Goal: Check status: Check status

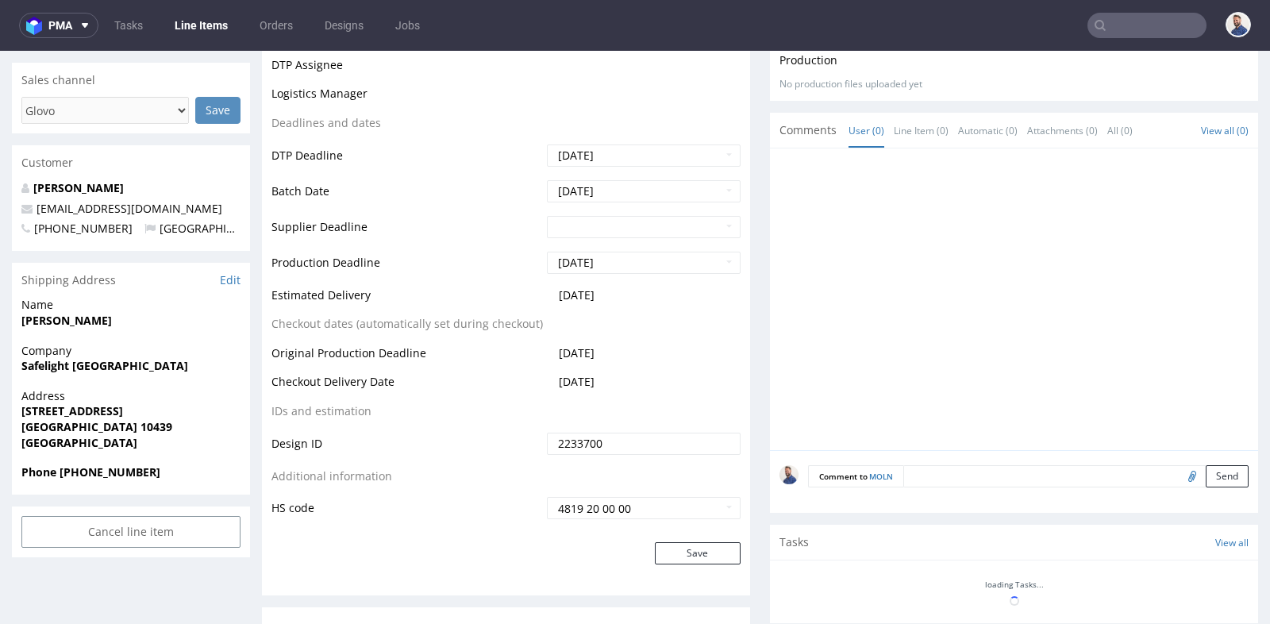
scroll to position [458, 0]
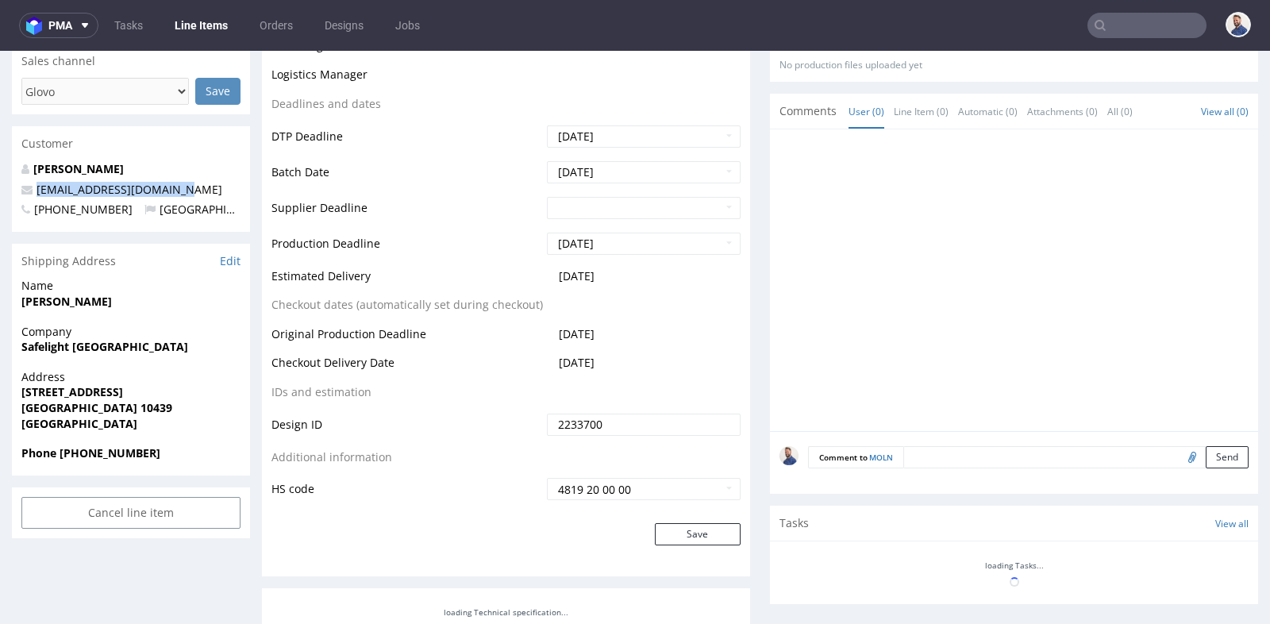
drag, startPoint x: 190, startPoint y: 190, endPoint x: 33, endPoint y: 188, distance: 156.3
click at [33, 188] on p "[EMAIL_ADDRESS][DOMAIN_NAME]" at bounding box center [130, 190] width 219 height 16
copy link "[EMAIL_ADDRESS][DOMAIN_NAME]"
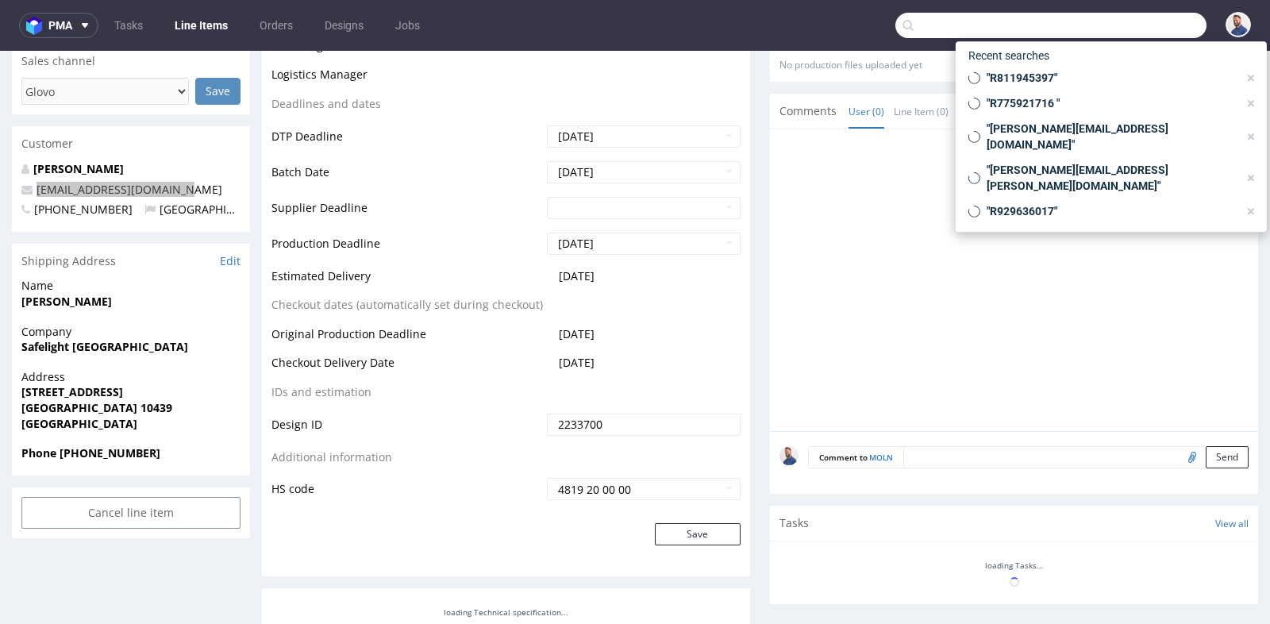
click at [1141, 24] on input "text" at bounding box center [1050, 25] width 311 height 25
paste input "R456360026"
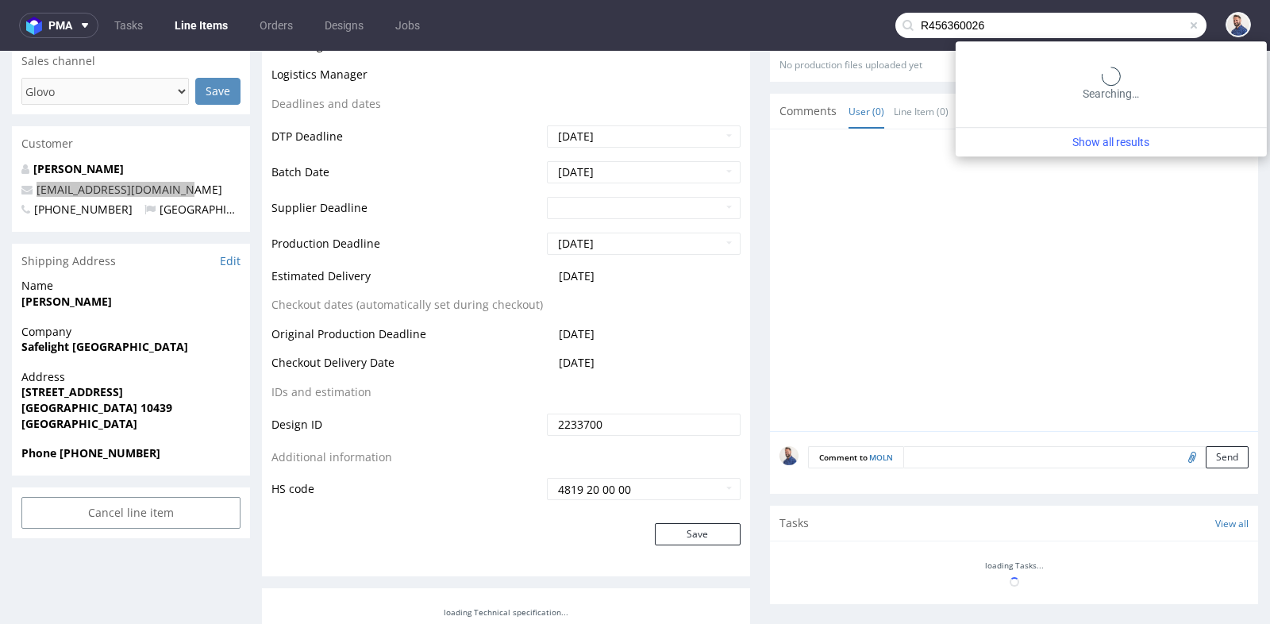
type input "R456360026"
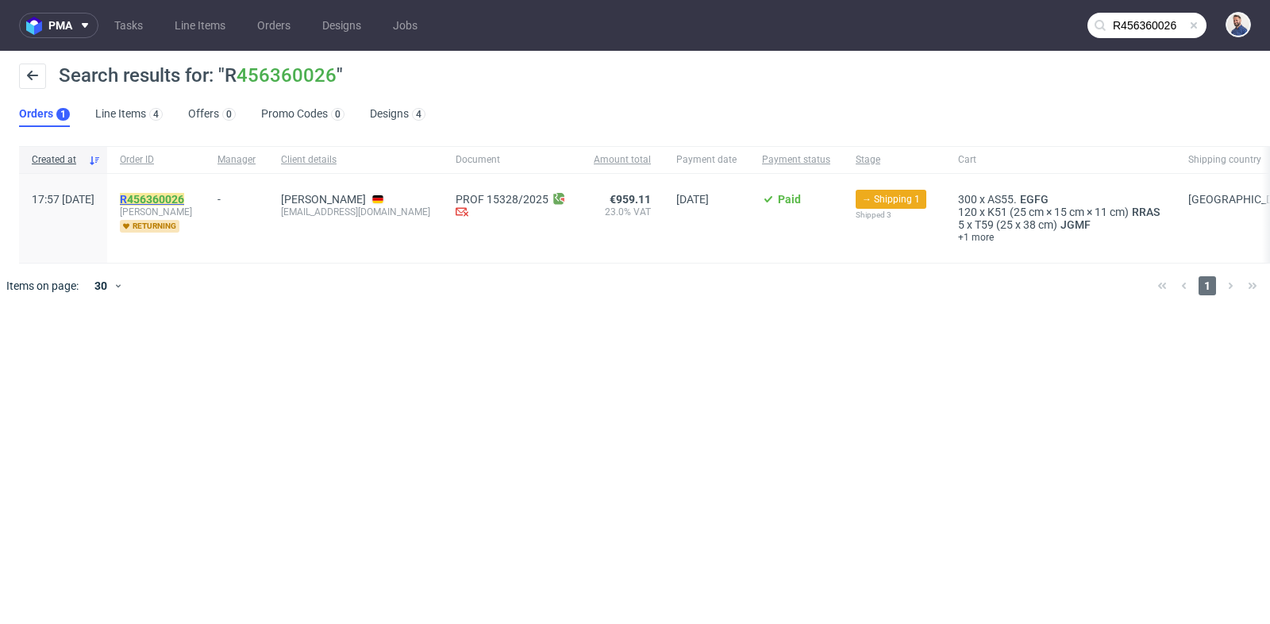
click at [184, 200] on link "456360026" at bounding box center [155, 199] width 57 height 13
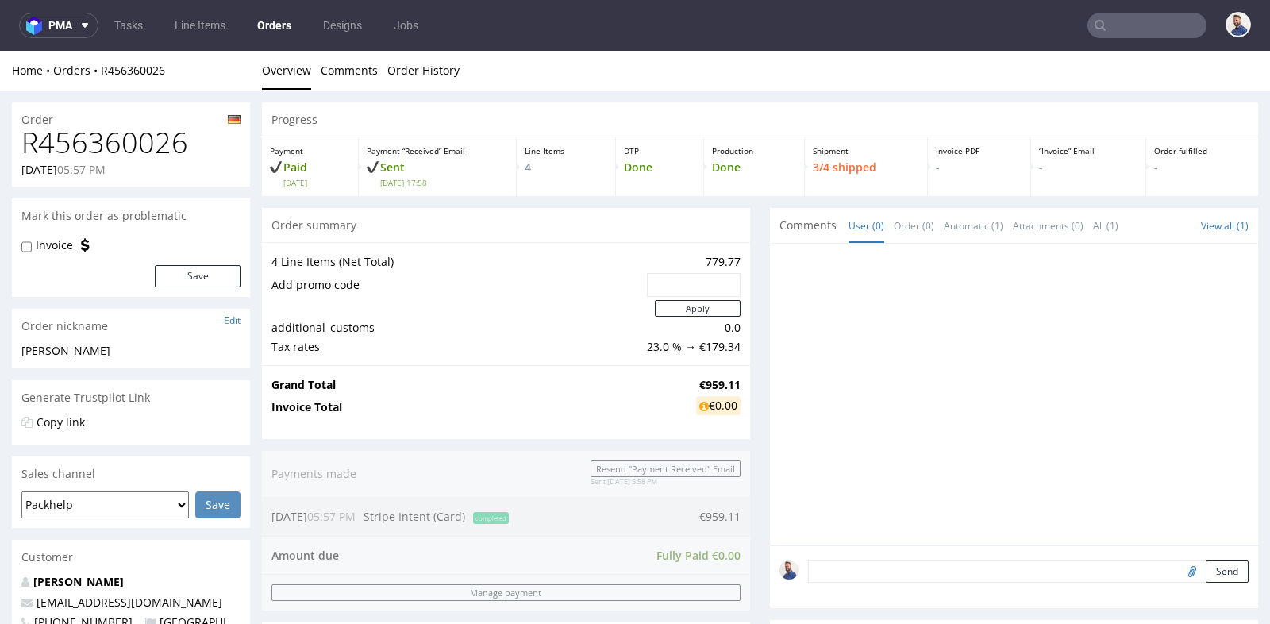
click at [748, 244] on div "Progress Payment Paid Thu 17 Jul Payment “Received” Email Sent Thu 17 Jul 17:58…" at bounding box center [760, 601] width 996 height 999
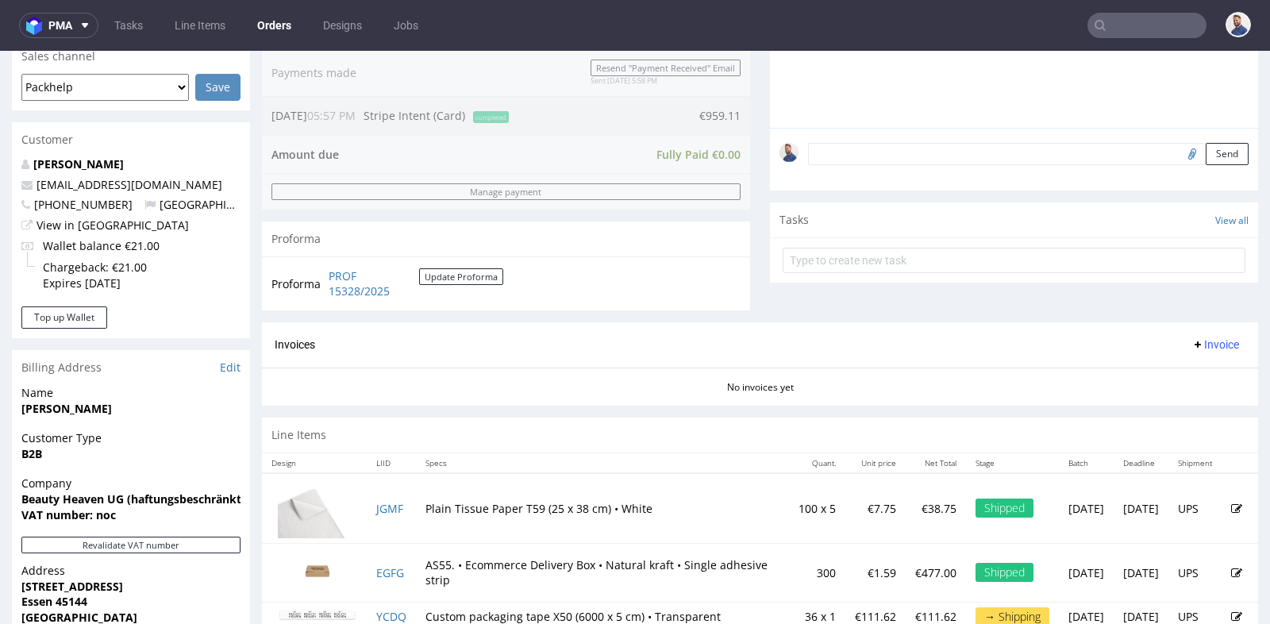
scroll to position [423, 0]
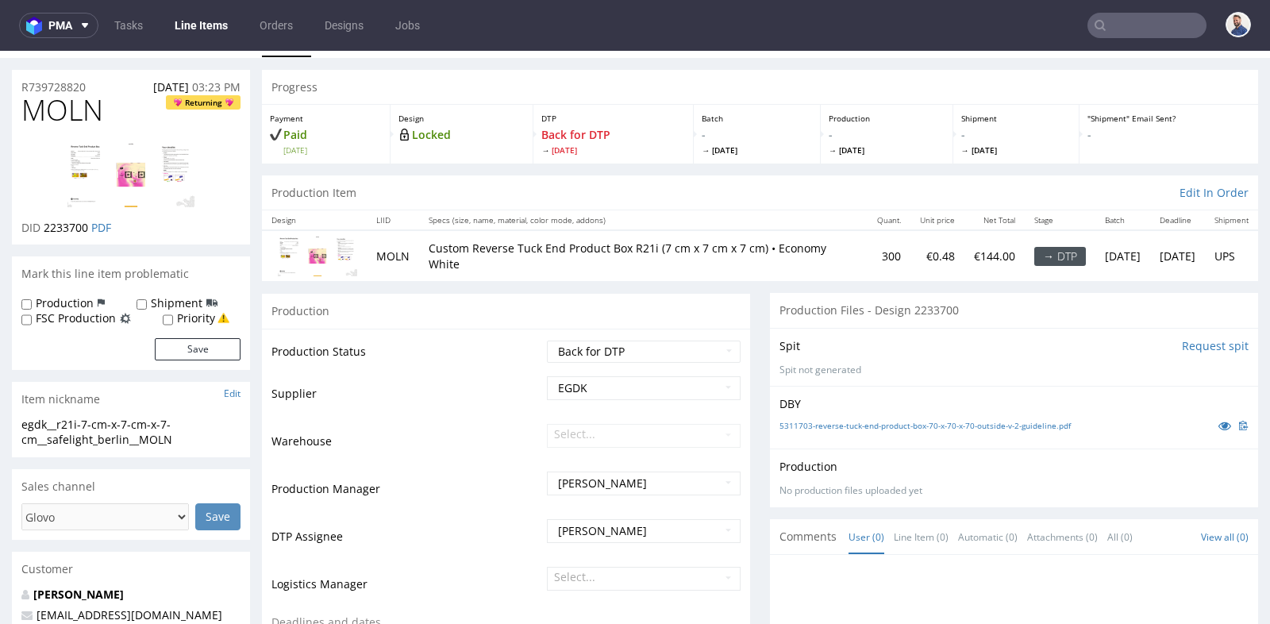
scroll to position [35, 0]
click at [394, 250] on td "MOLN" at bounding box center [393, 253] width 52 height 51
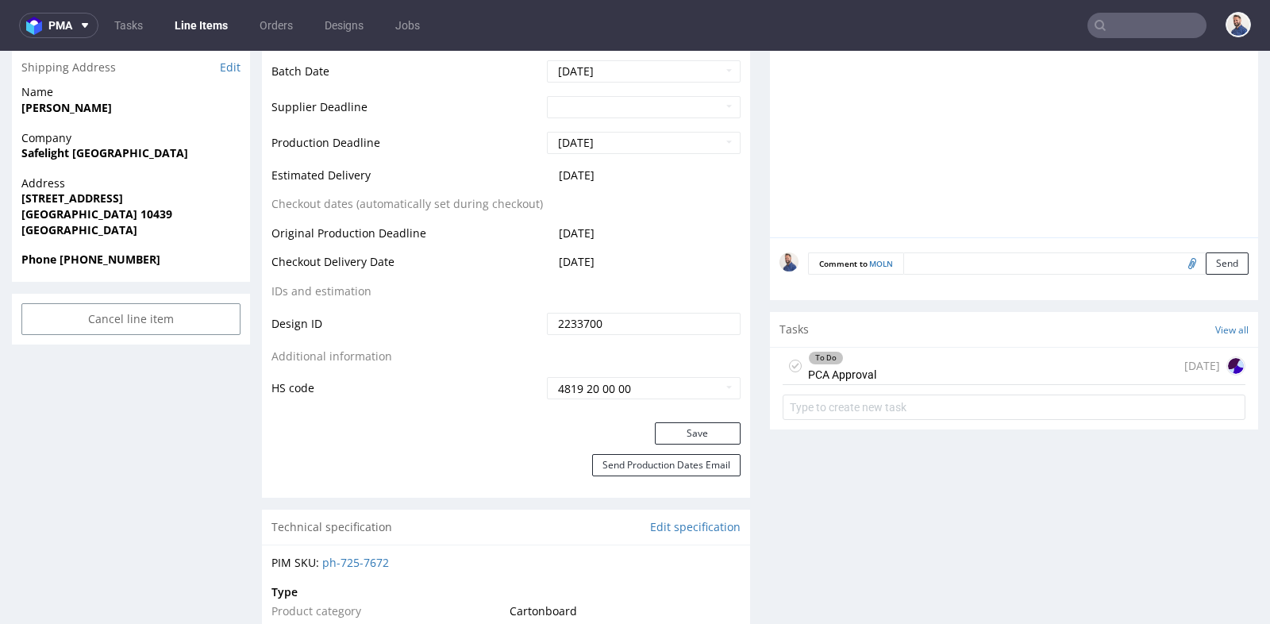
scroll to position [670, 0]
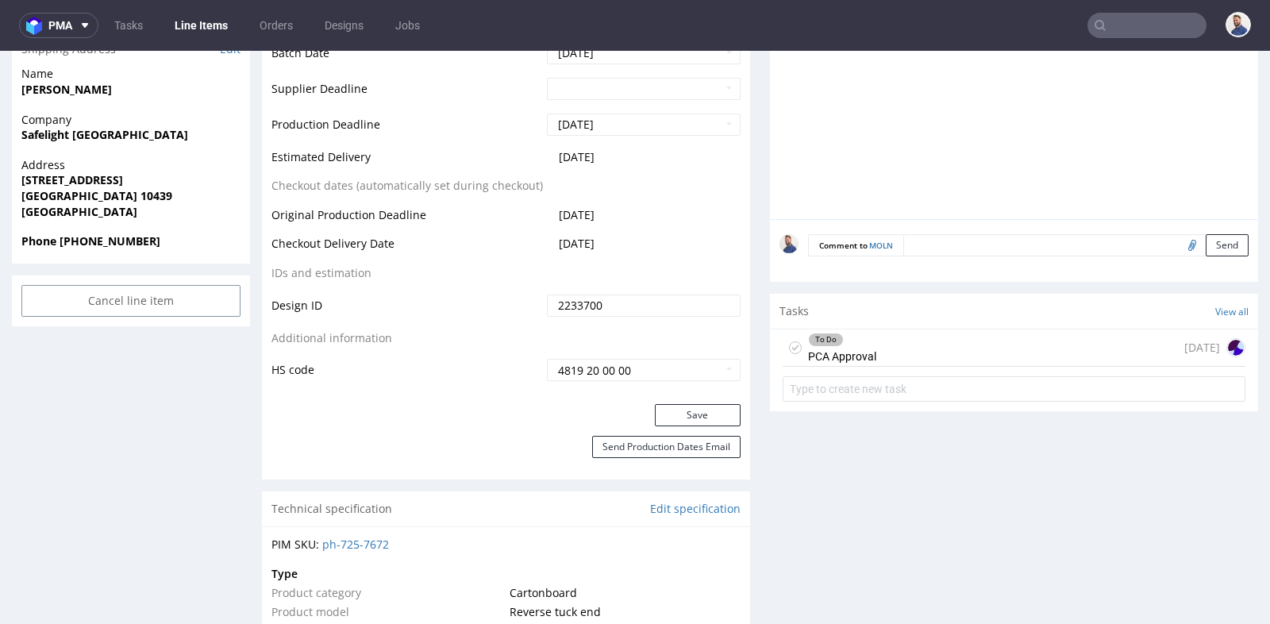
click at [1010, 336] on div "To Do PCA Approval 3 days ago" at bounding box center [1013, 347] width 463 height 37
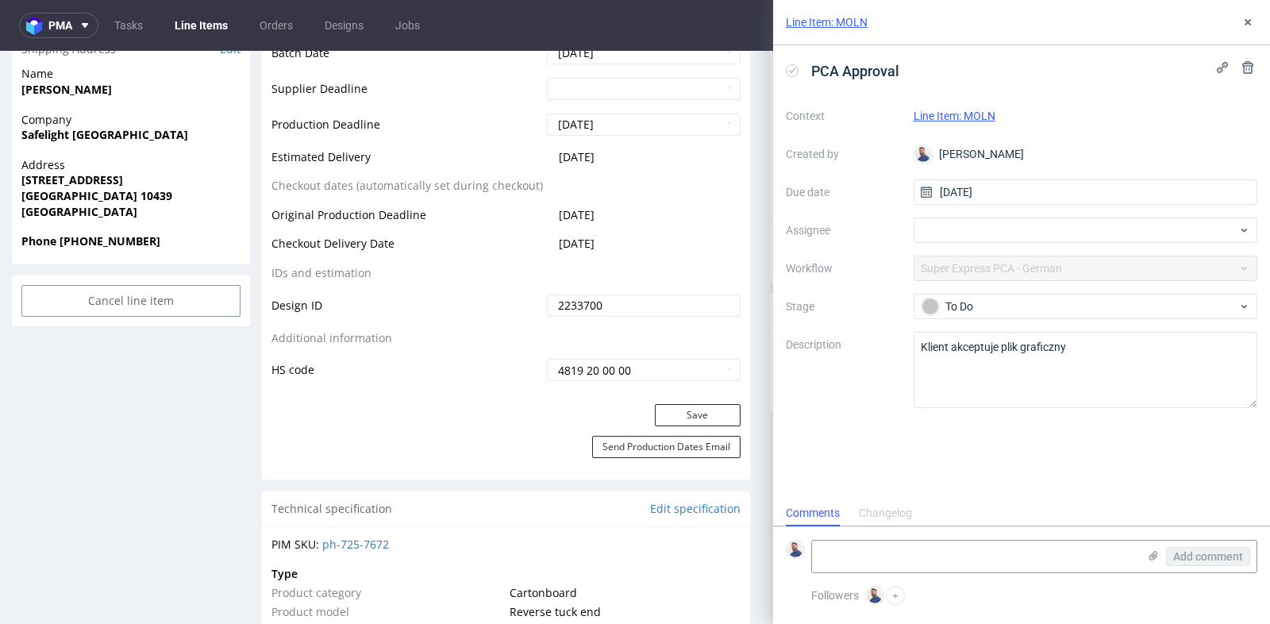
scroll to position [12, 0]
click at [951, 122] on div "Line Item: MOLN" at bounding box center [1085, 115] width 344 height 19
click at [953, 115] on link "Line Item: MOLN" at bounding box center [954, 115] width 82 height 13
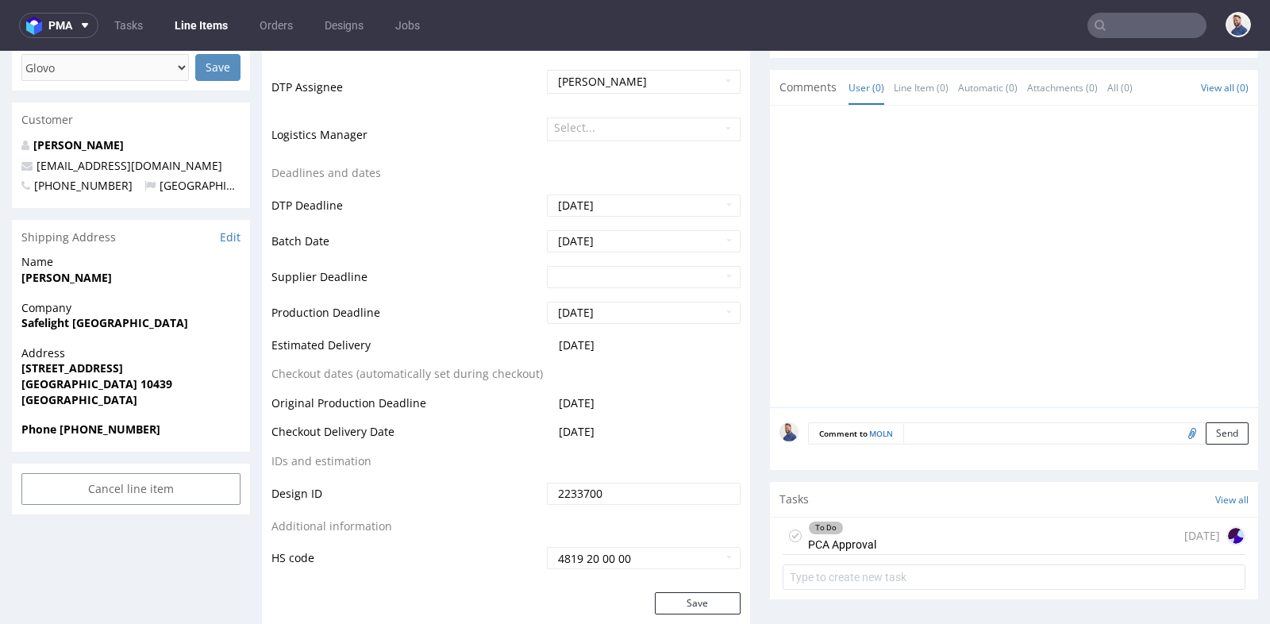
scroll to position [528, 0]
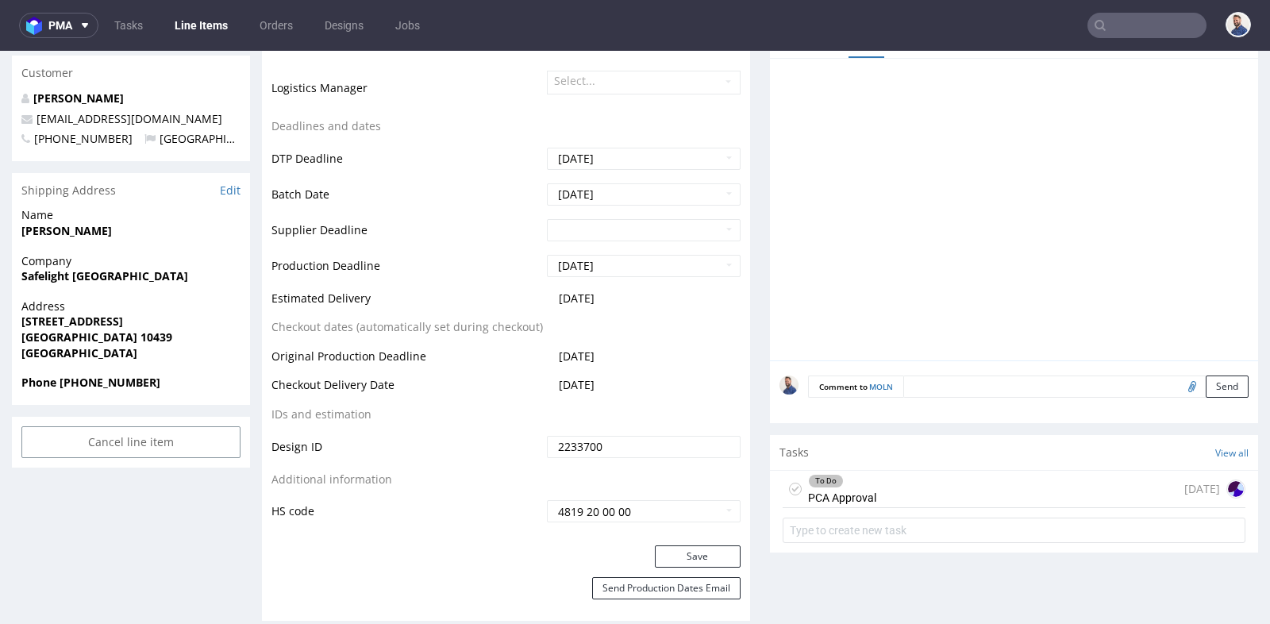
click at [846, 474] on div "To Do" at bounding box center [842, 480] width 67 height 13
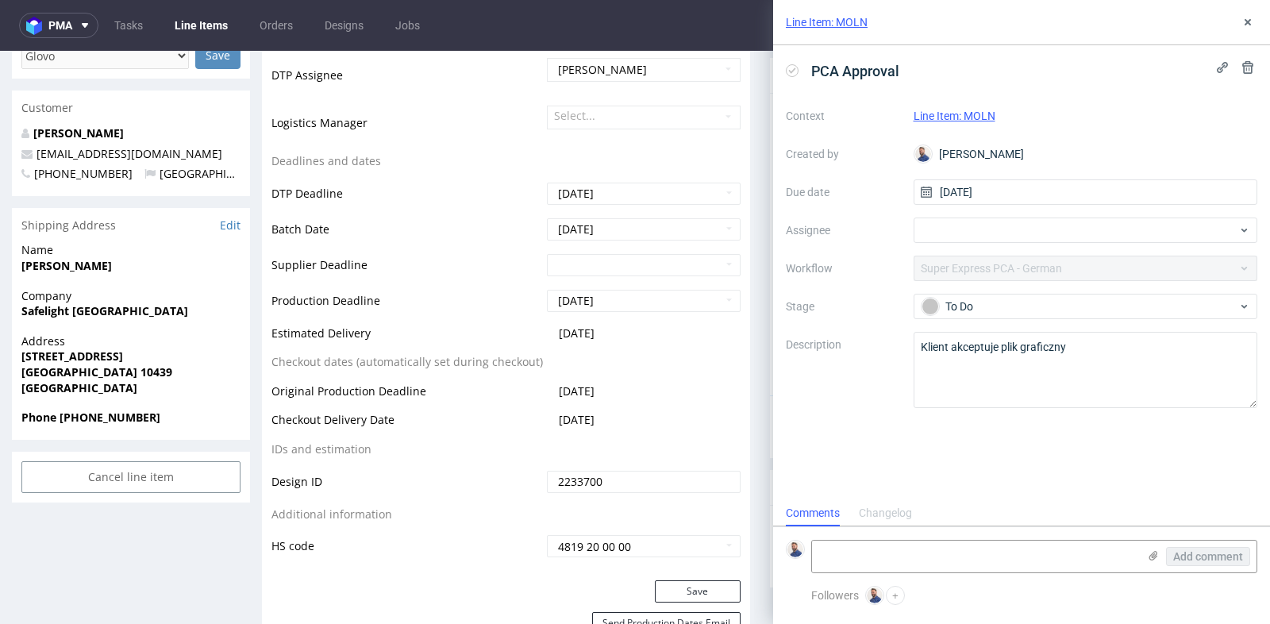
scroll to position [458, 0]
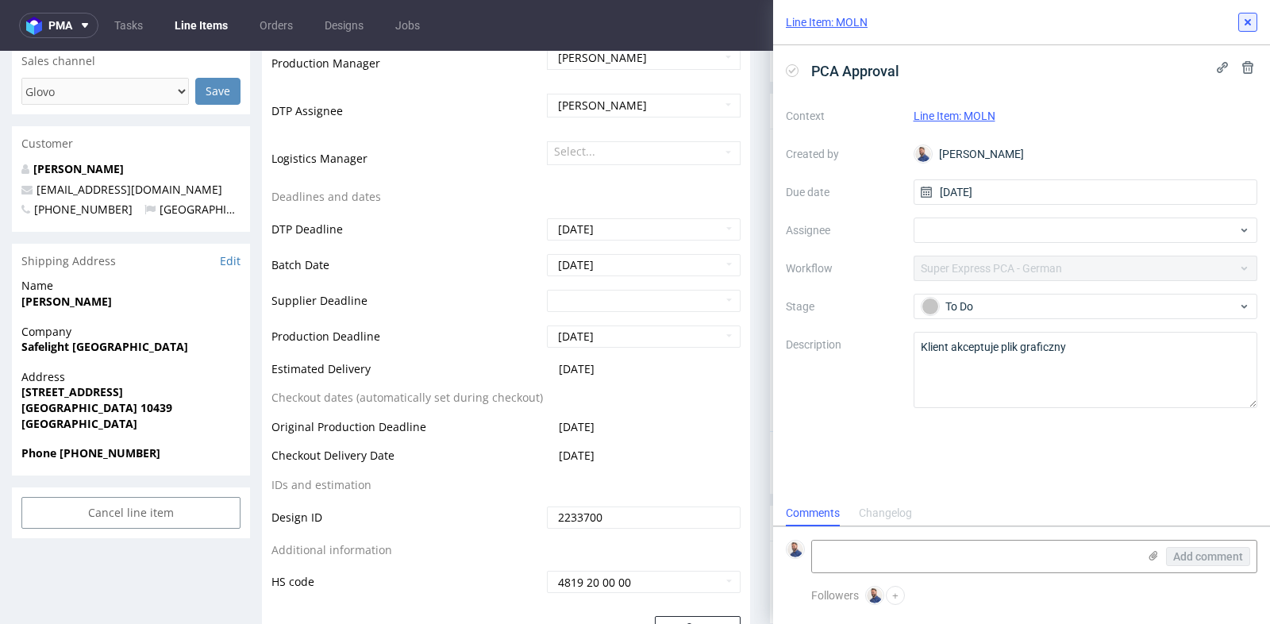
click at [1245, 17] on icon at bounding box center [1247, 22] width 13 height 13
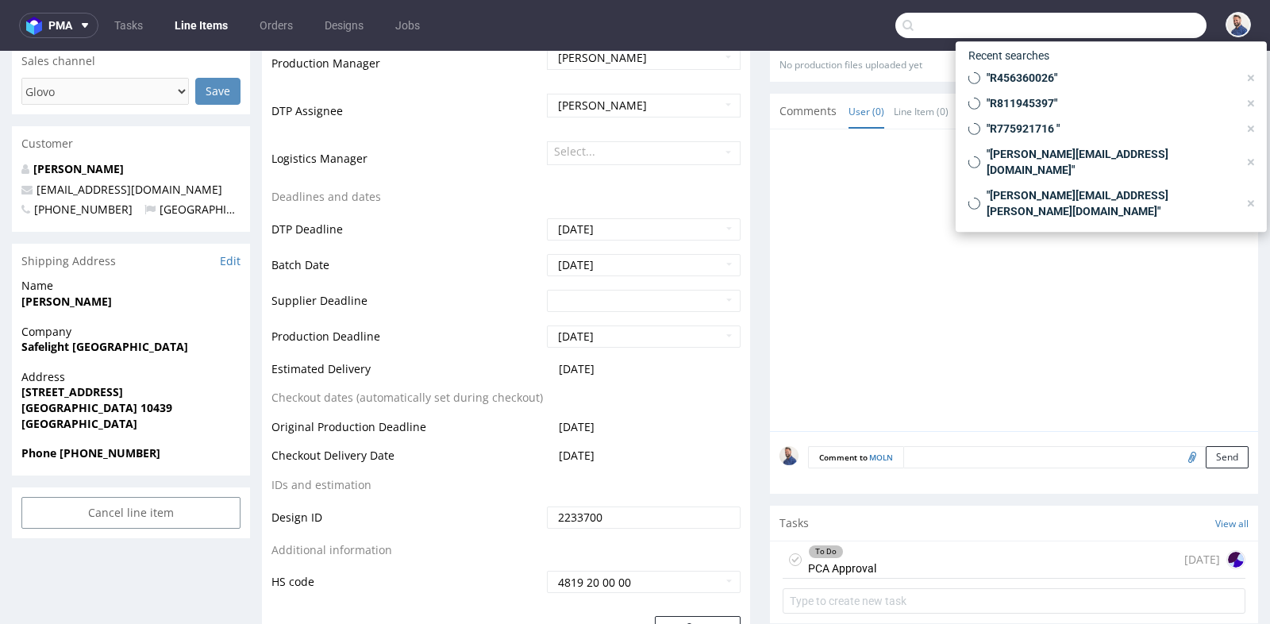
click at [1108, 24] on input "text" at bounding box center [1050, 25] width 311 height 25
paste input "R575197466"
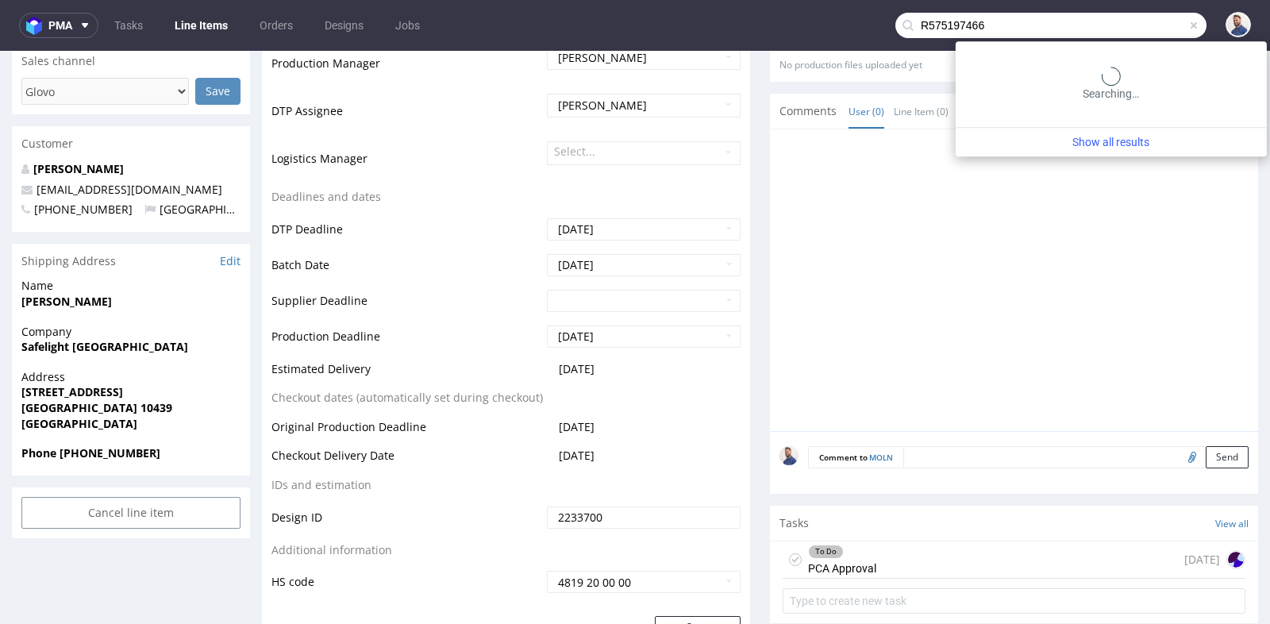
type input "R575197466"
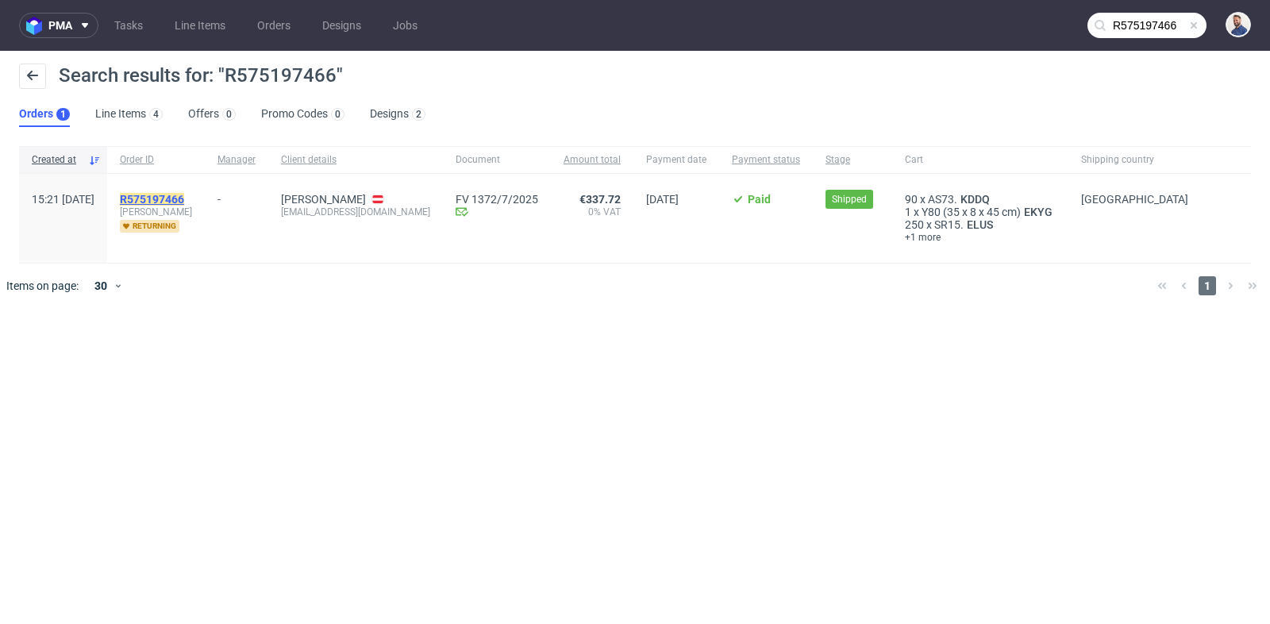
click at [181, 198] on mark "R575197466" at bounding box center [152, 199] width 64 height 13
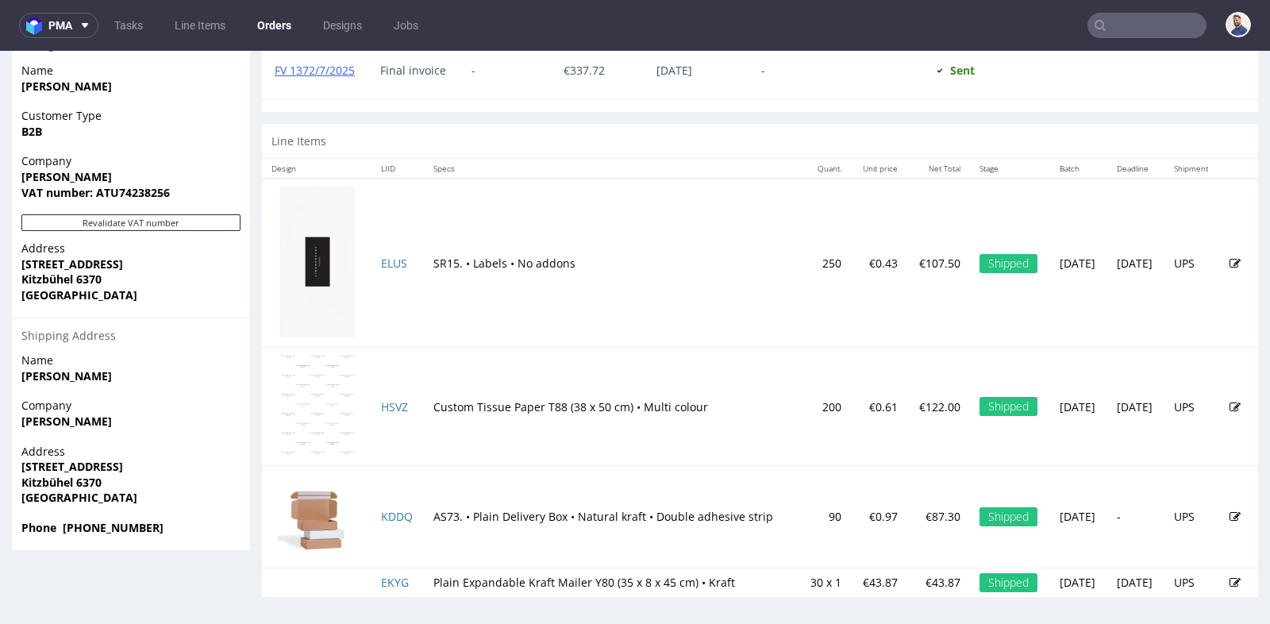
scroll to position [4, 0]
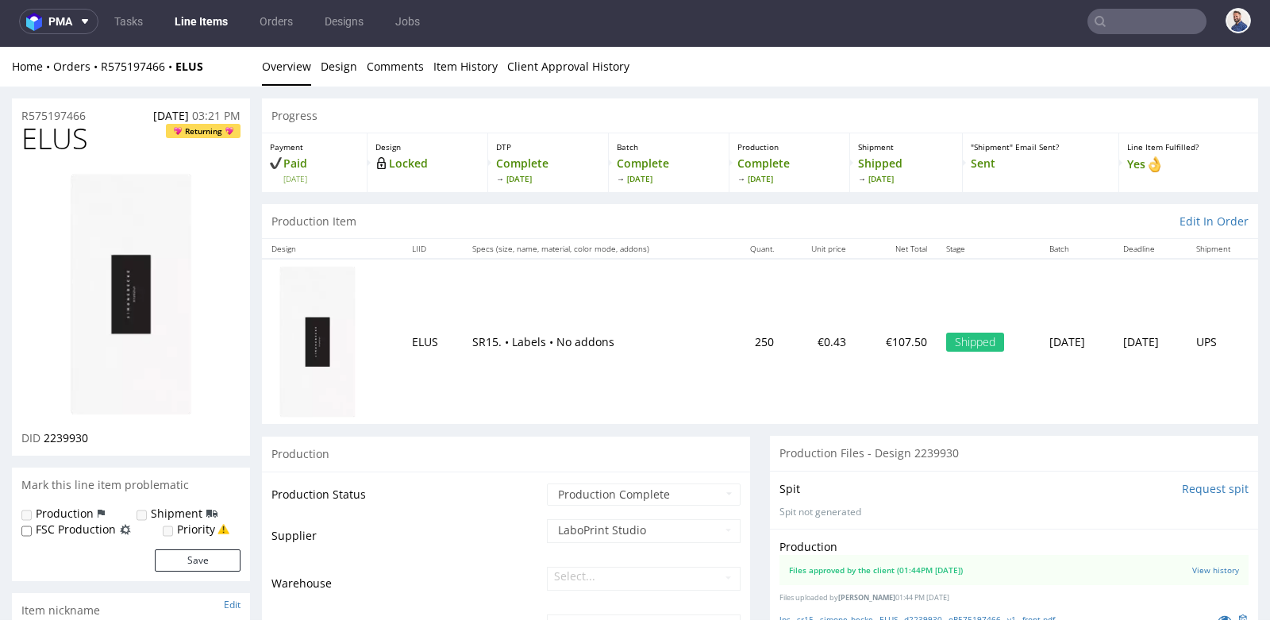
click at [323, 348] on img at bounding box center [317, 341] width 79 height 155
click at [726, 386] on td "250" at bounding box center [754, 341] width 57 height 165
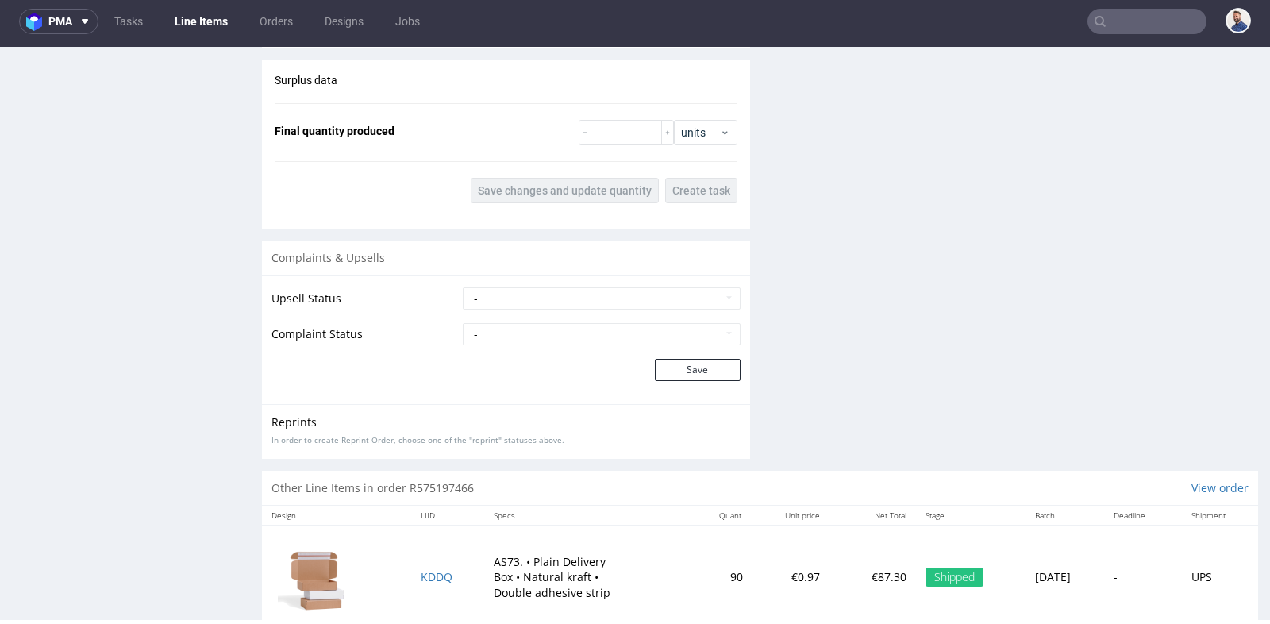
scroll to position [2004, 0]
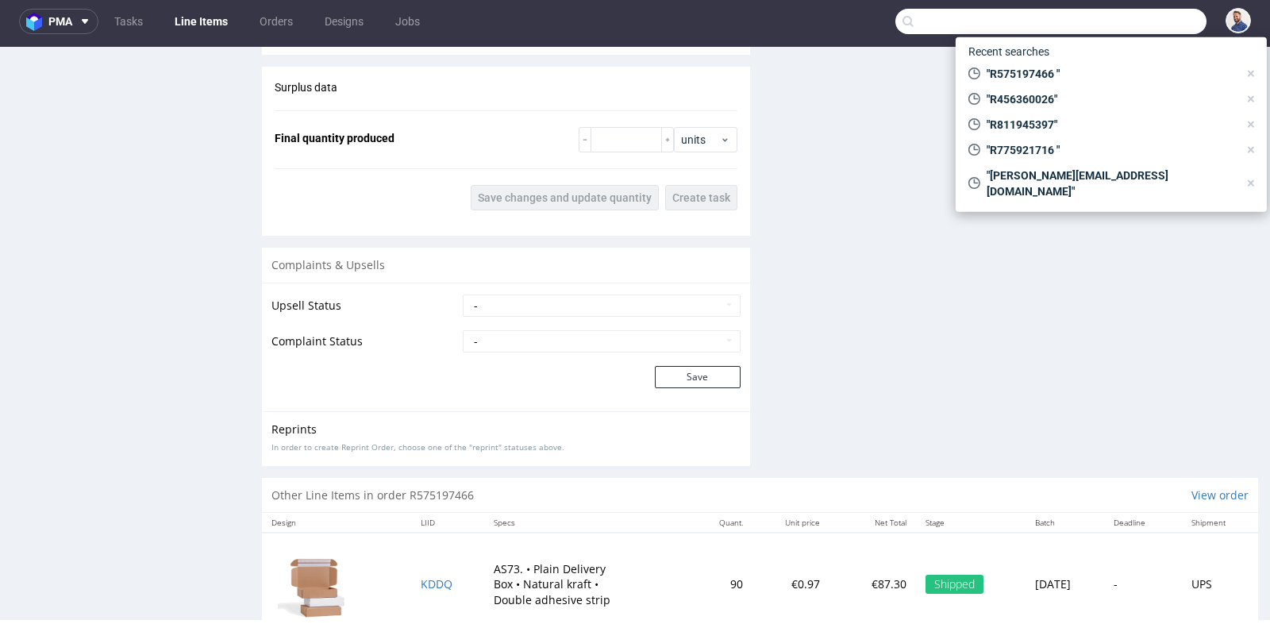
click at [1157, 17] on input "text" at bounding box center [1050, 21] width 311 height 25
paste input "R925968592"
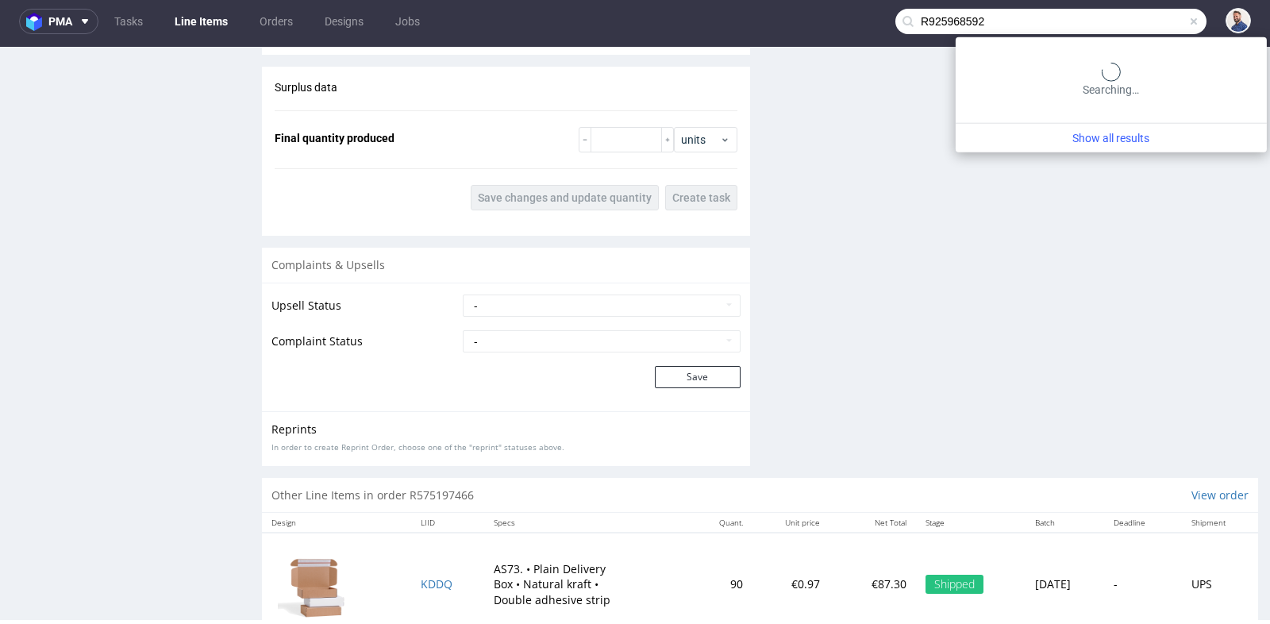
type input "R925968592"
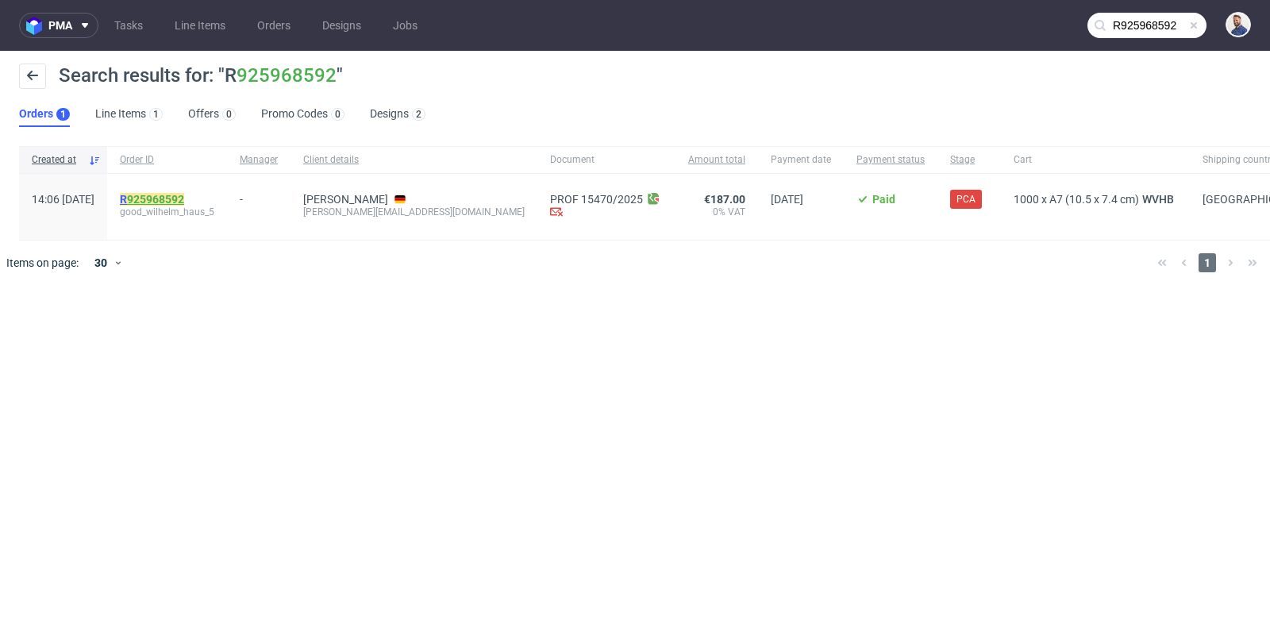
click at [184, 196] on link "925968592" at bounding box center [155, 199] width 57 height 13
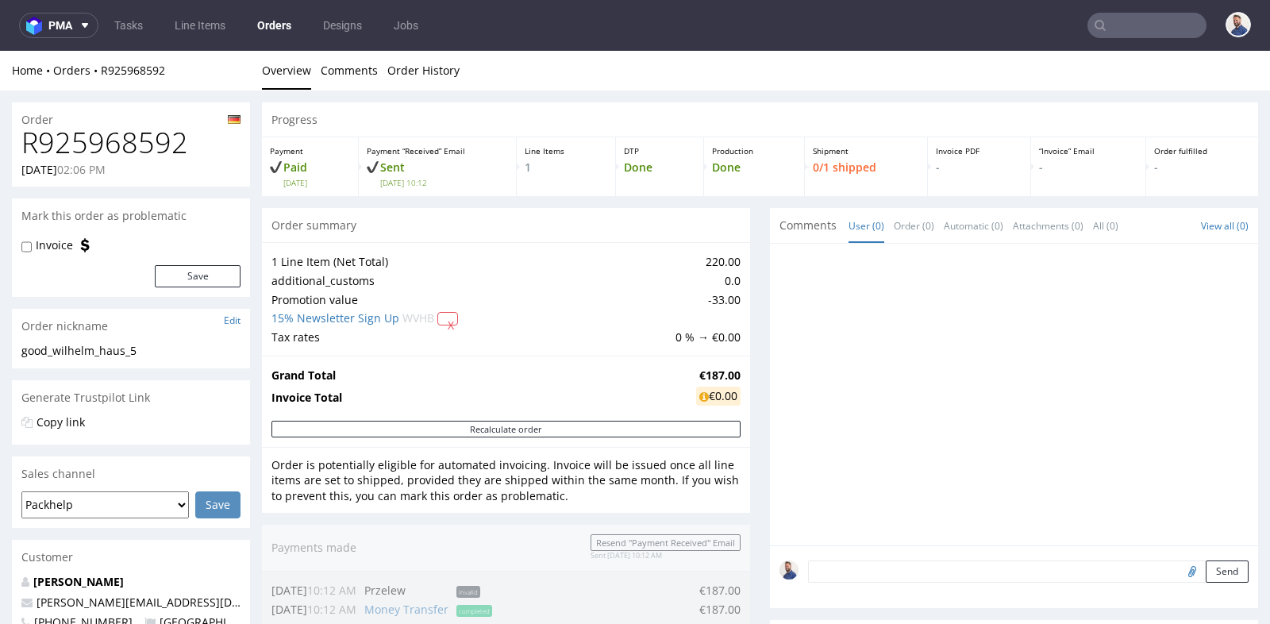
click at [746, 190] on div "Production Done" at bounding box center [754, 166] width 101 height 59
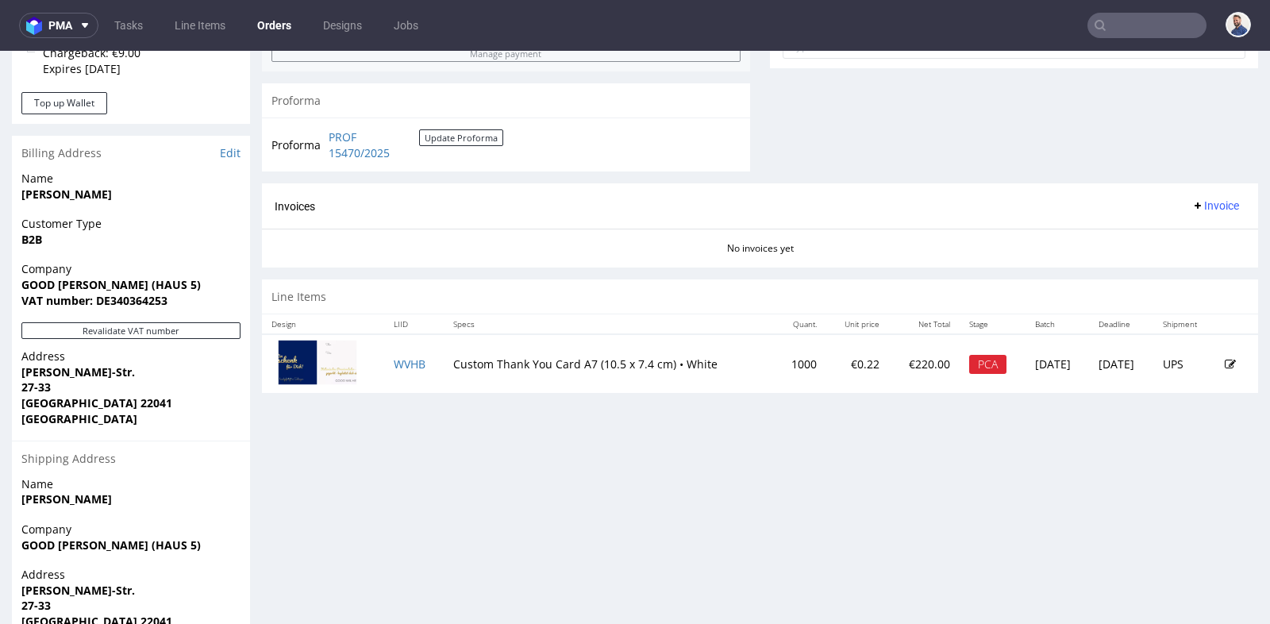
scroll to position [635, 0]
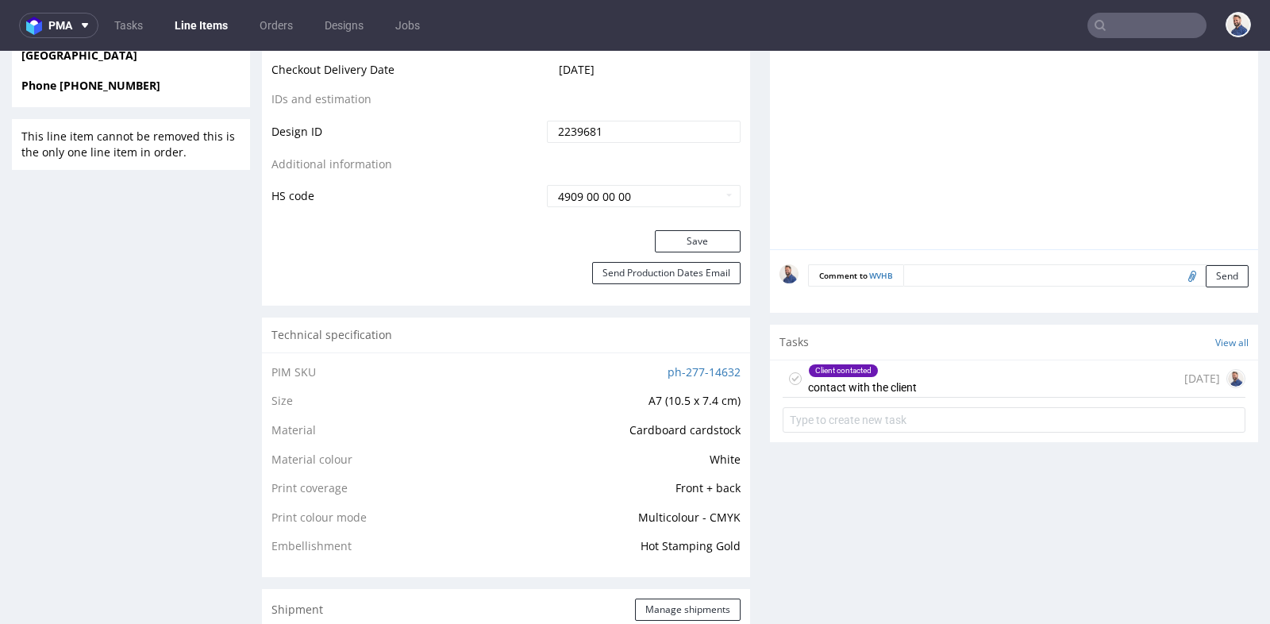
scroll to position [882, 0]
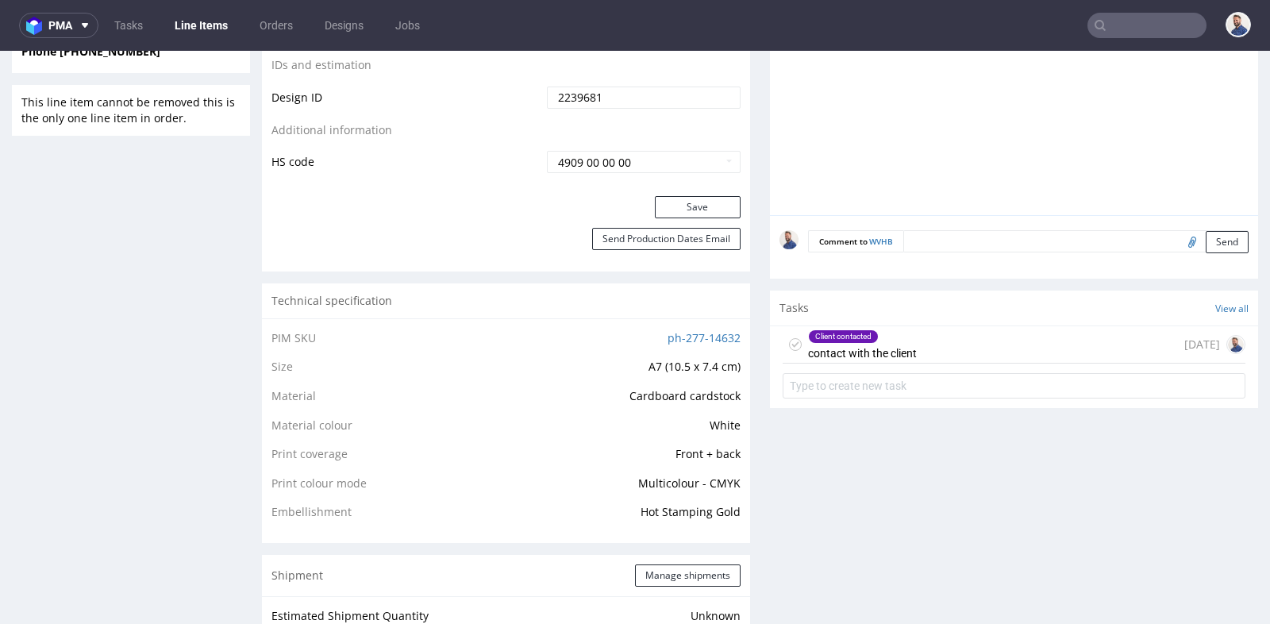
click at [971, 363] on div "Client contacted contact with the client [DATE]" at bounding box center [1013, 344] width 463 height 37
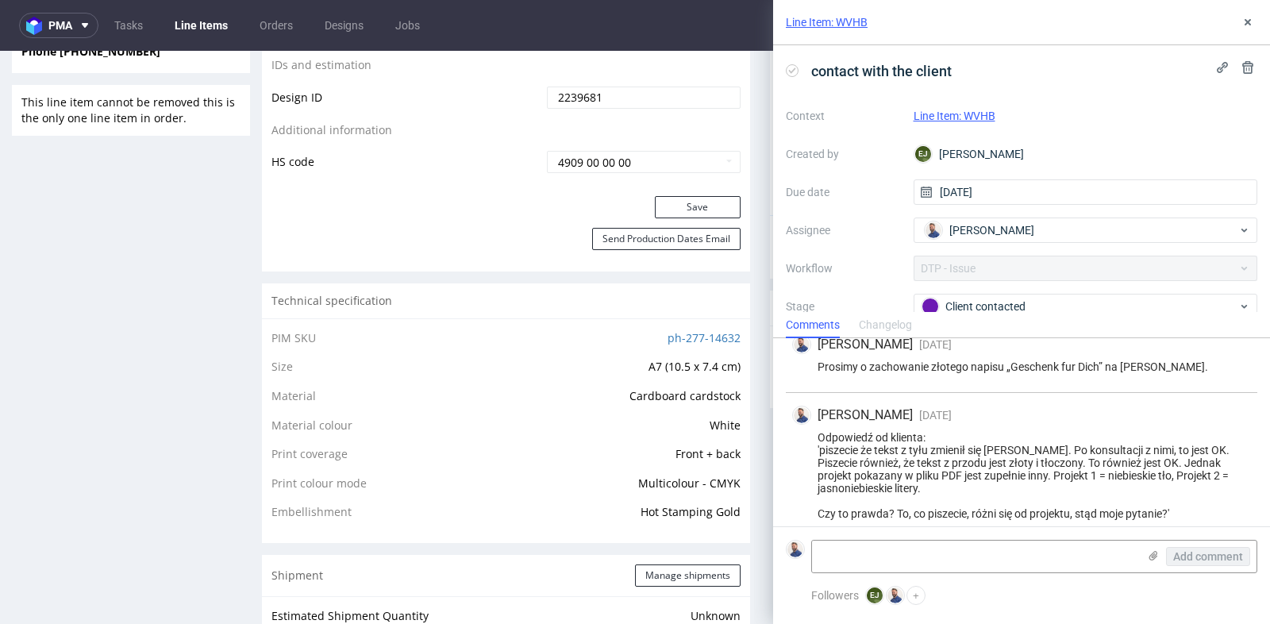
scroll to position [217, 0]
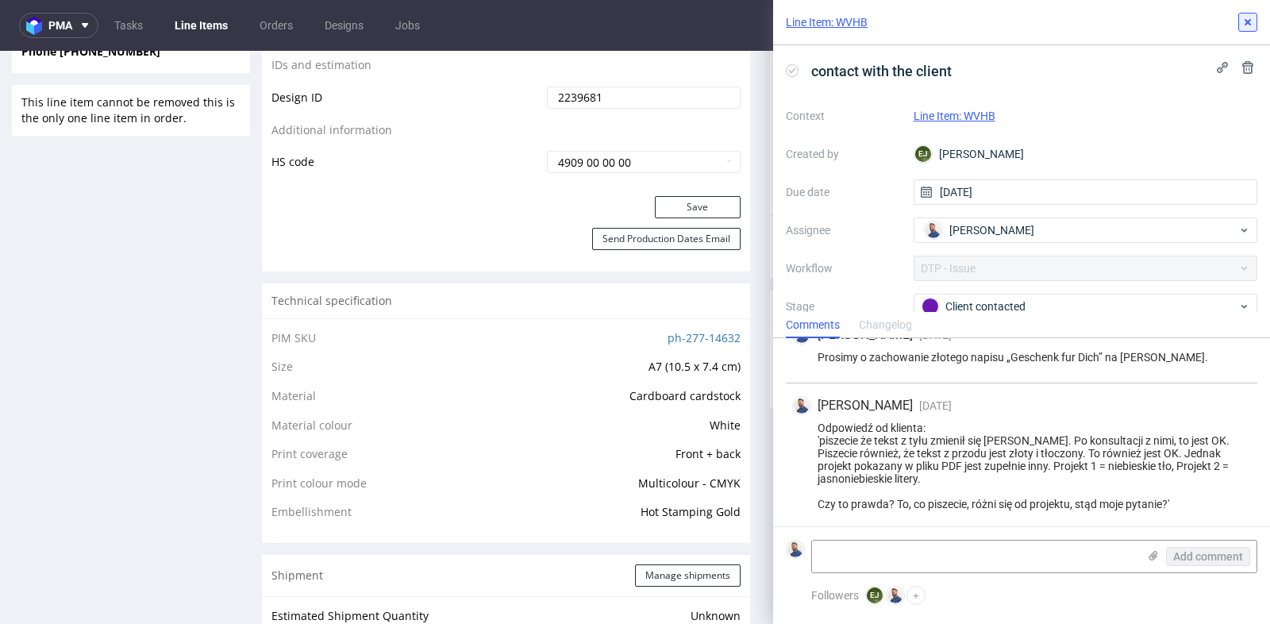
click at [1250, 21] on icon at bounding box center [1247, 22] width 13 height 13
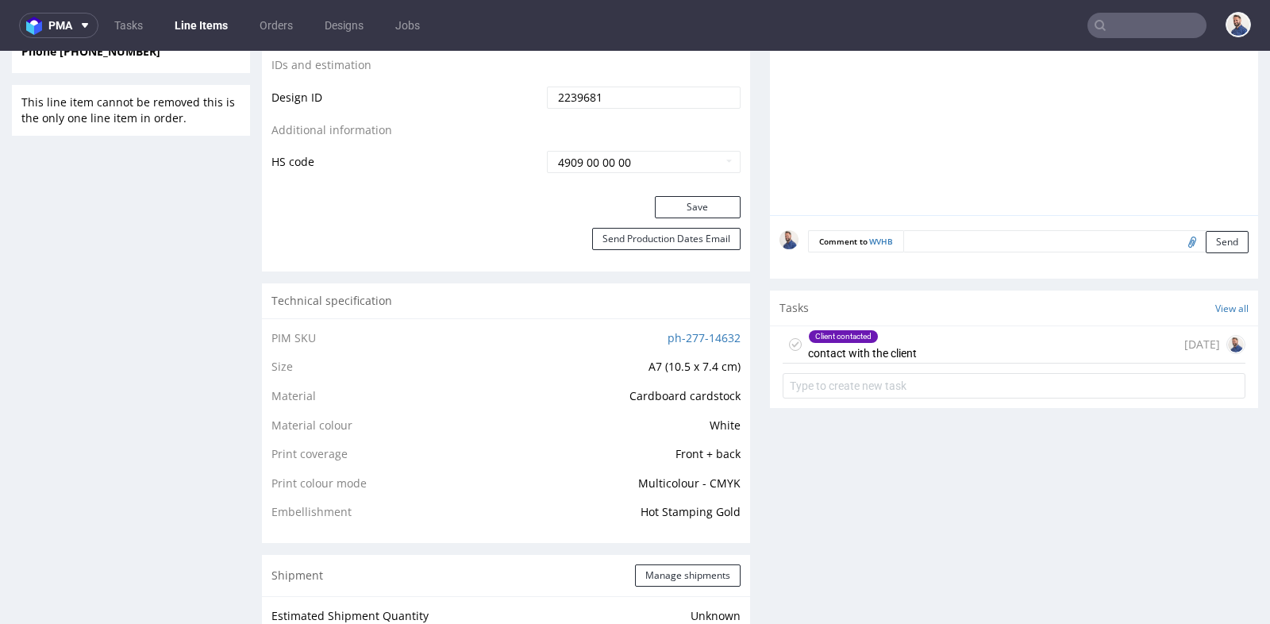
click at [761, 177] on div "Progress Payment Paid [DATE] Design Locked DTP DTP Client Approval Needed [DATE…" at bounding box center [760, 328] width 996 height 2215
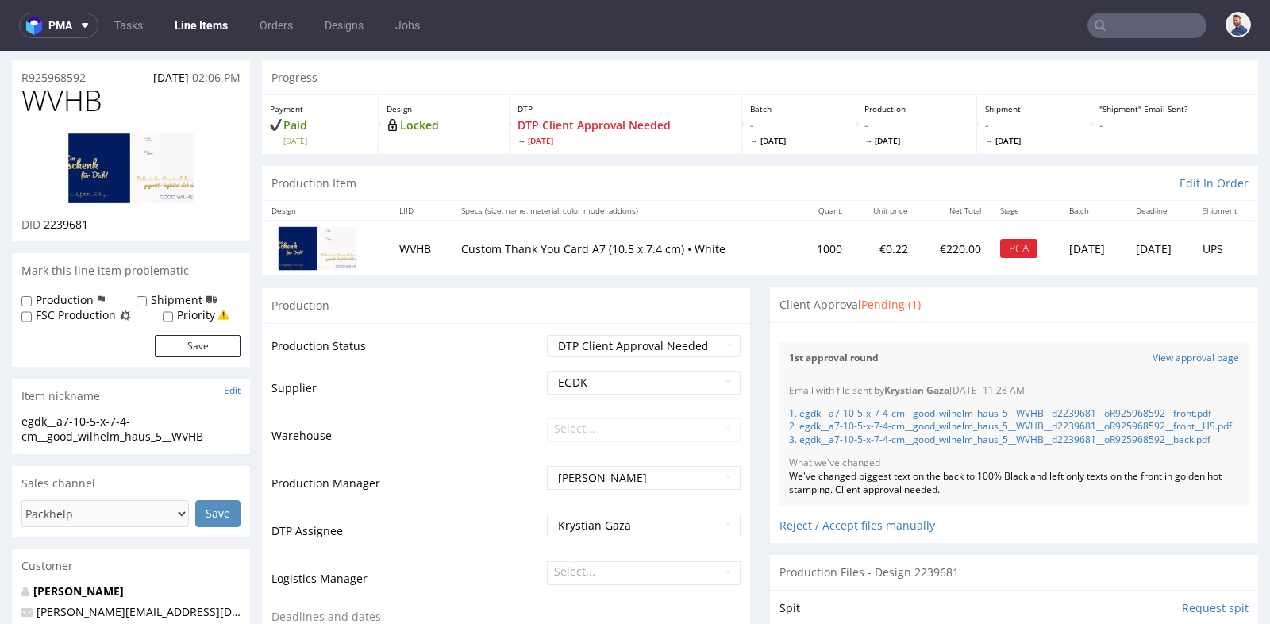
scroll to position [35, 0]
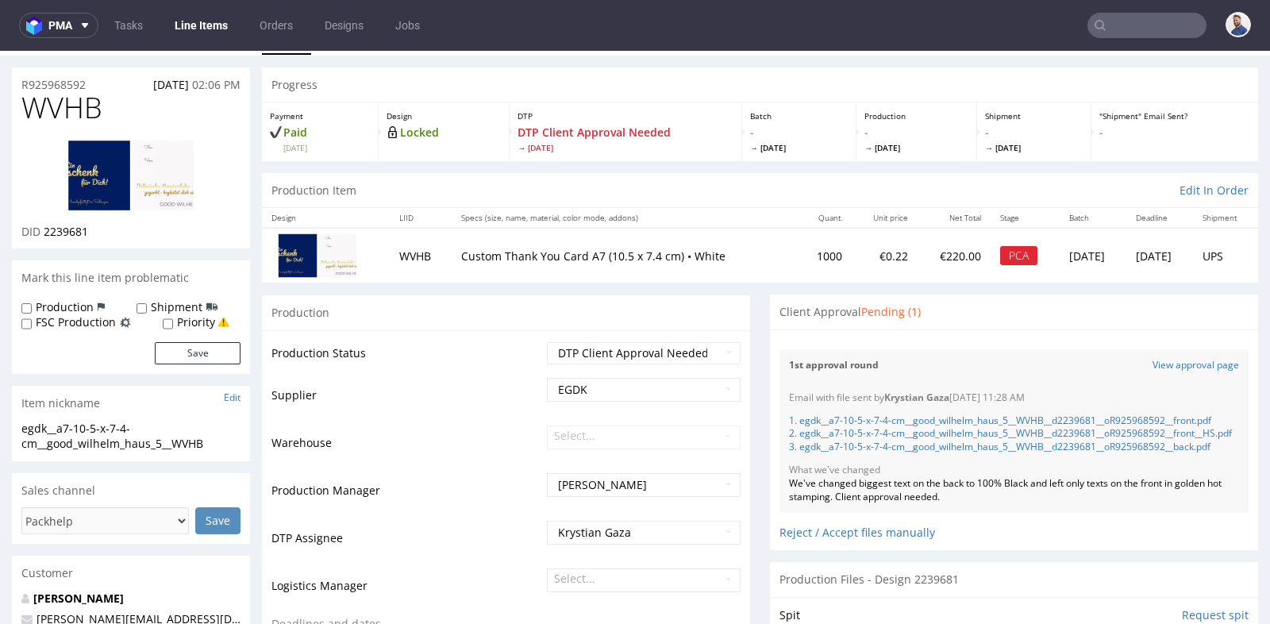
click at [770, 304] on div "Client Approval Pending (1)" at bounding box center [1014, 311] width 488 height 35
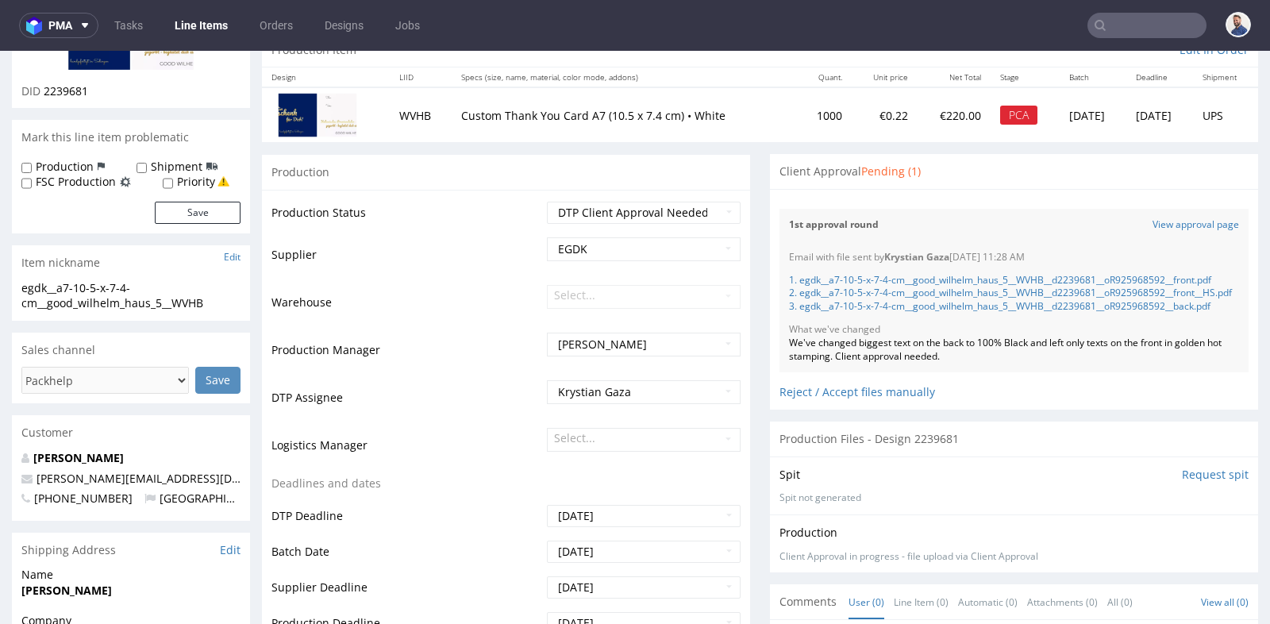
scroll to position [176, 0]
click at [1188, 224] on link "View approval page" at bounding box center [1195, 223] width 86 height 13
